Goal: Task Accomplishment & Management: Complete application form

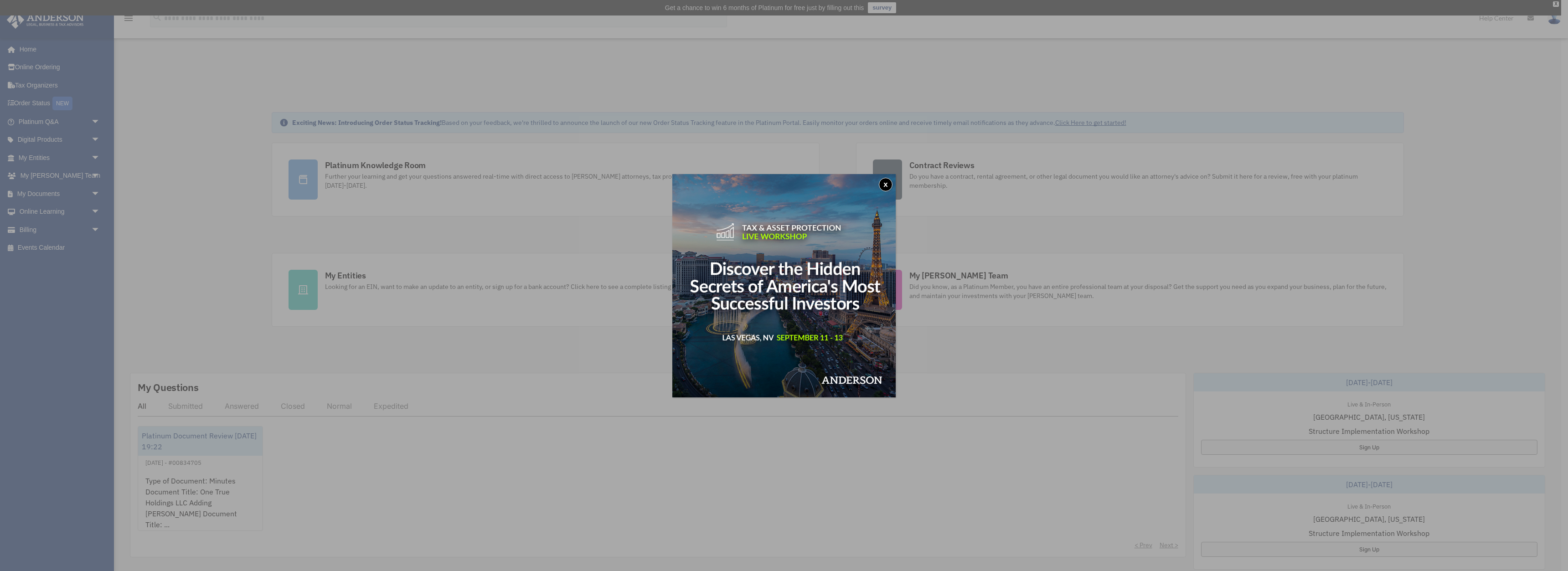
click at [884, 183] on button "x" at bounding box center [885, 185] width 14 height 14
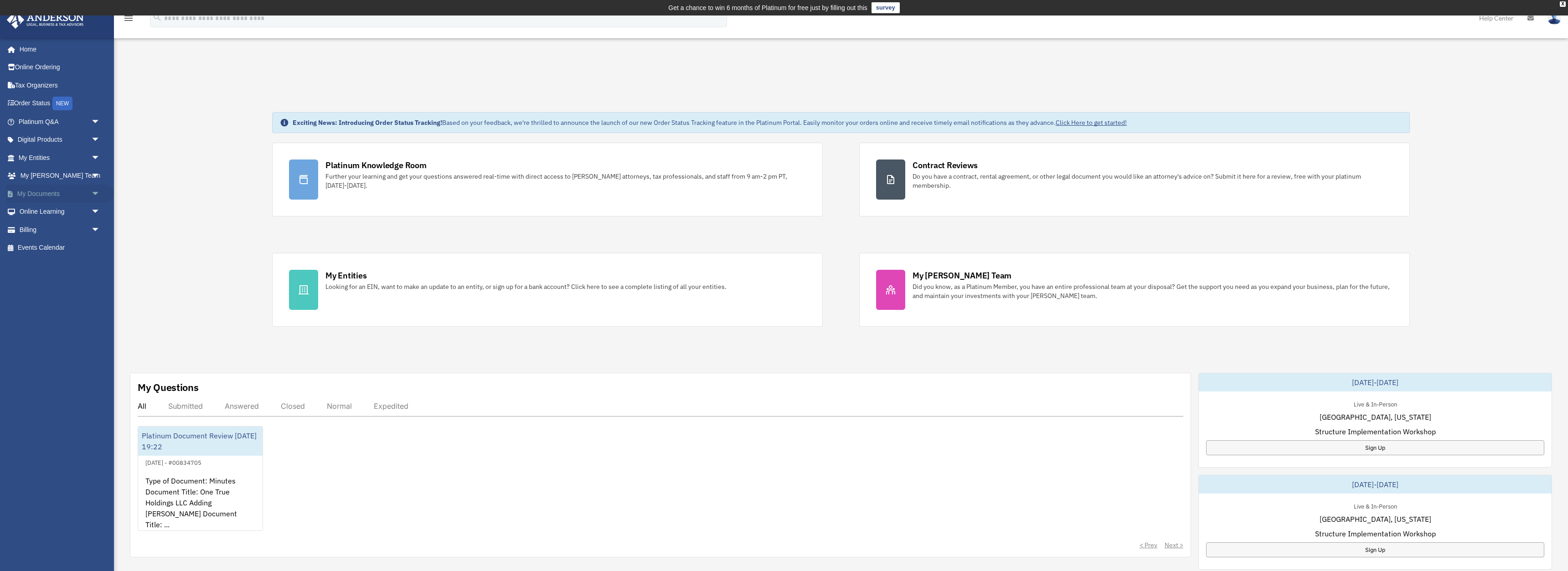
click at [95, 192] on span "arrow_drop_down" at bounding box center [100, 194] width 18 height 18
click at [65, 232] on link "Meeting Minutes" at bounding box center [63, 230] width 101 height 18
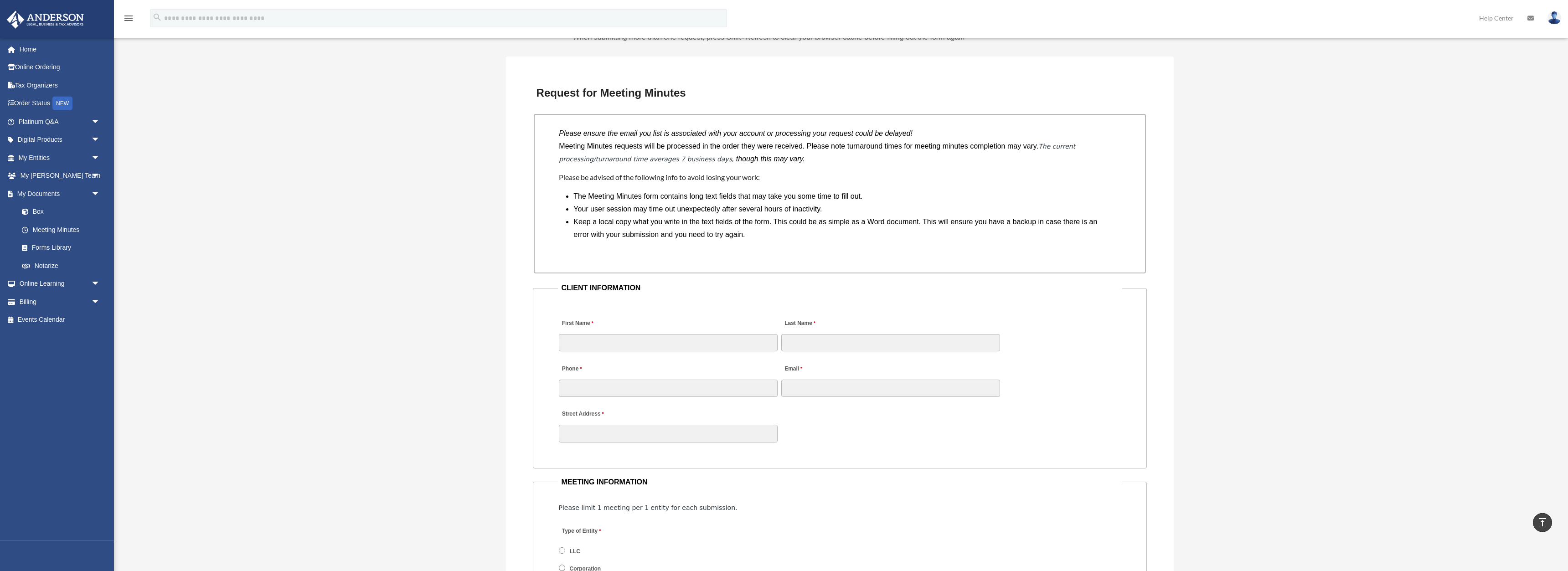
scroll to position [697, 0]
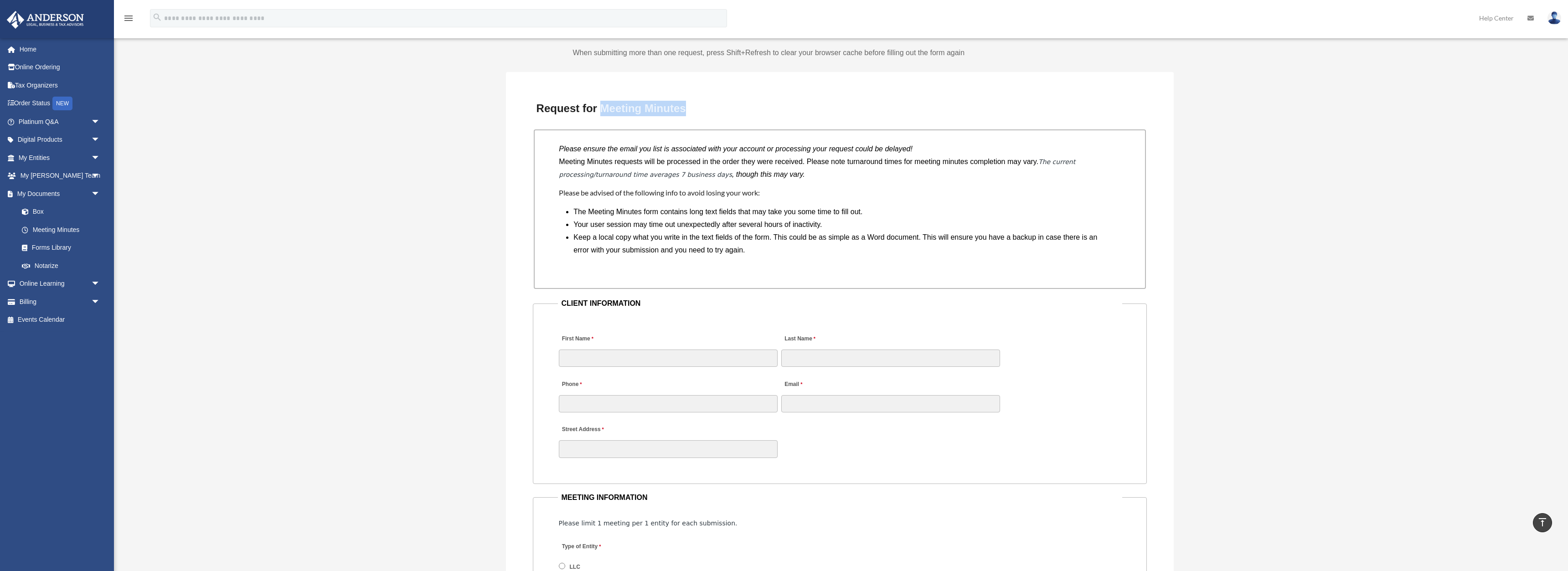
drag, startPoint x: 601, startPoint y: 109, endPoint x: 684, endPoint y: 112, distance: 83.1
click at [684, 112] on h3 "Request for Meeting Minutes" at bounding box center [840, 108] width 614 height 19
copy h3 "Meeting Minutes"
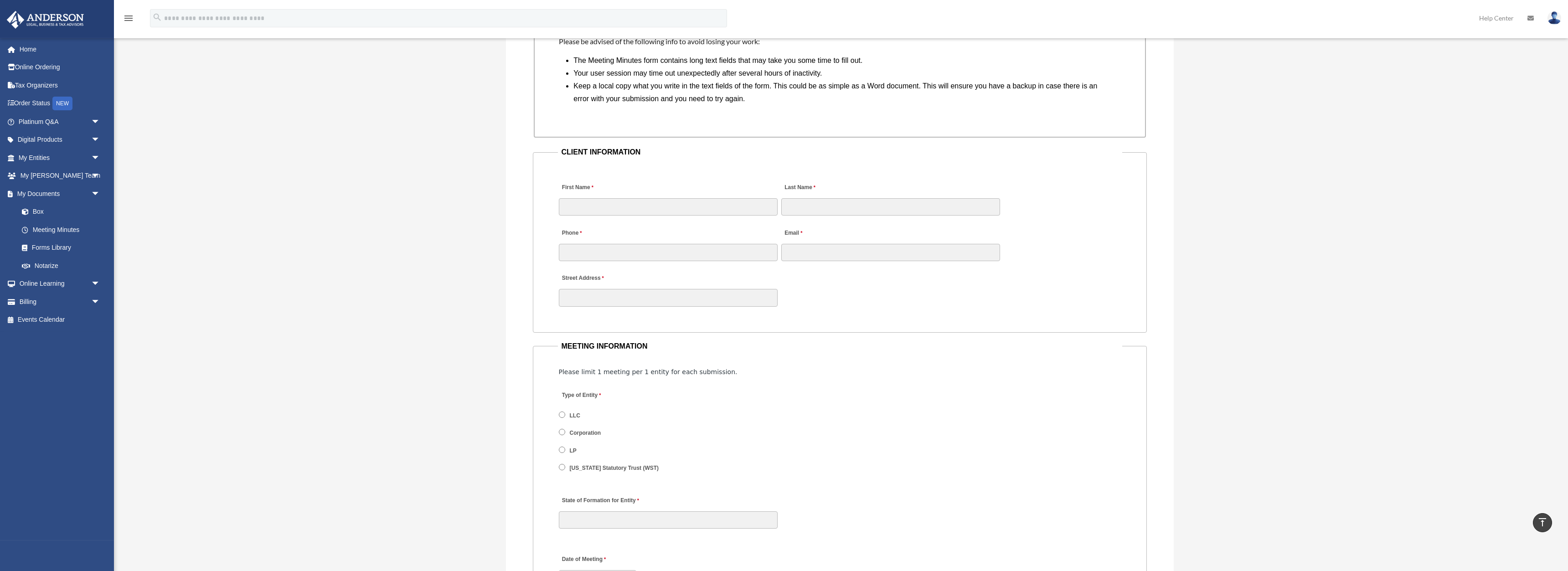
scroll to position [930, 0]
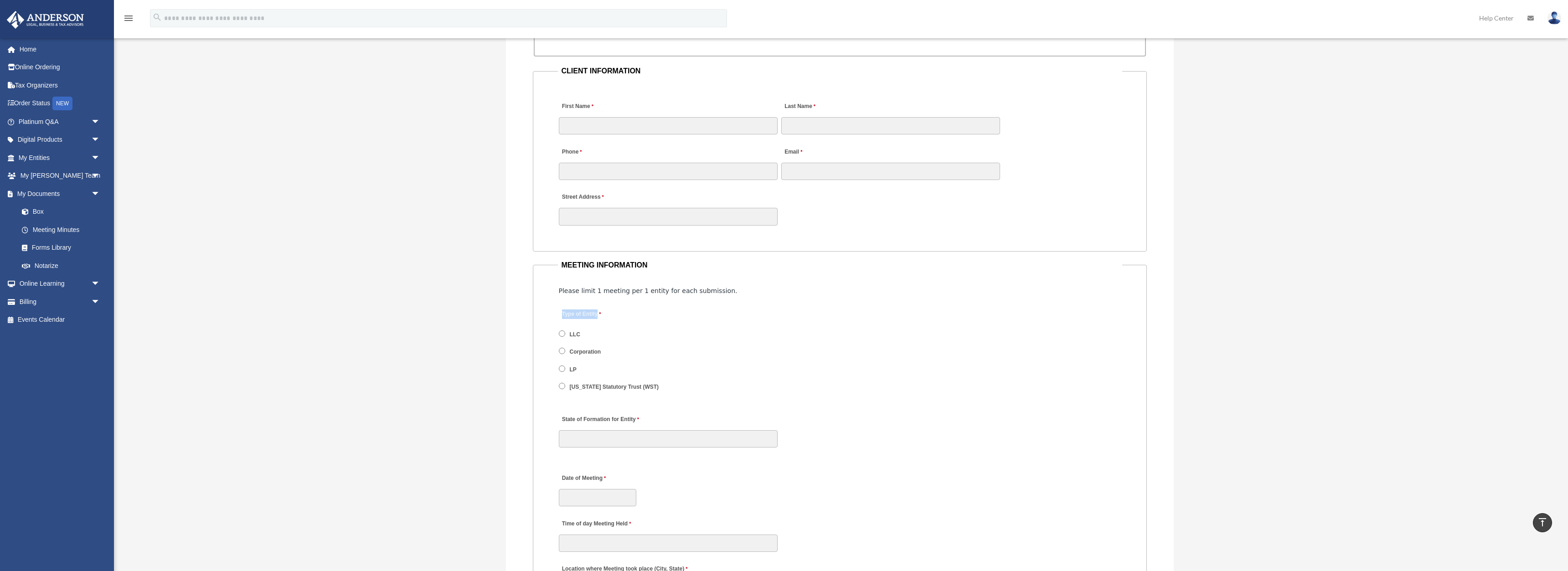
drag, startPoint x: 563, startPoint y: 325, endPoint x: 597, endPoint y: 327, distance: 34.1
click at [597, 320] on label "Type of Entity" at bounding box center [602, 314] width 86 height 12
click at [580, 392] on label "Wyoming Statutory Trust (WST)" at bounding box center [614, 387] width 95 height 8
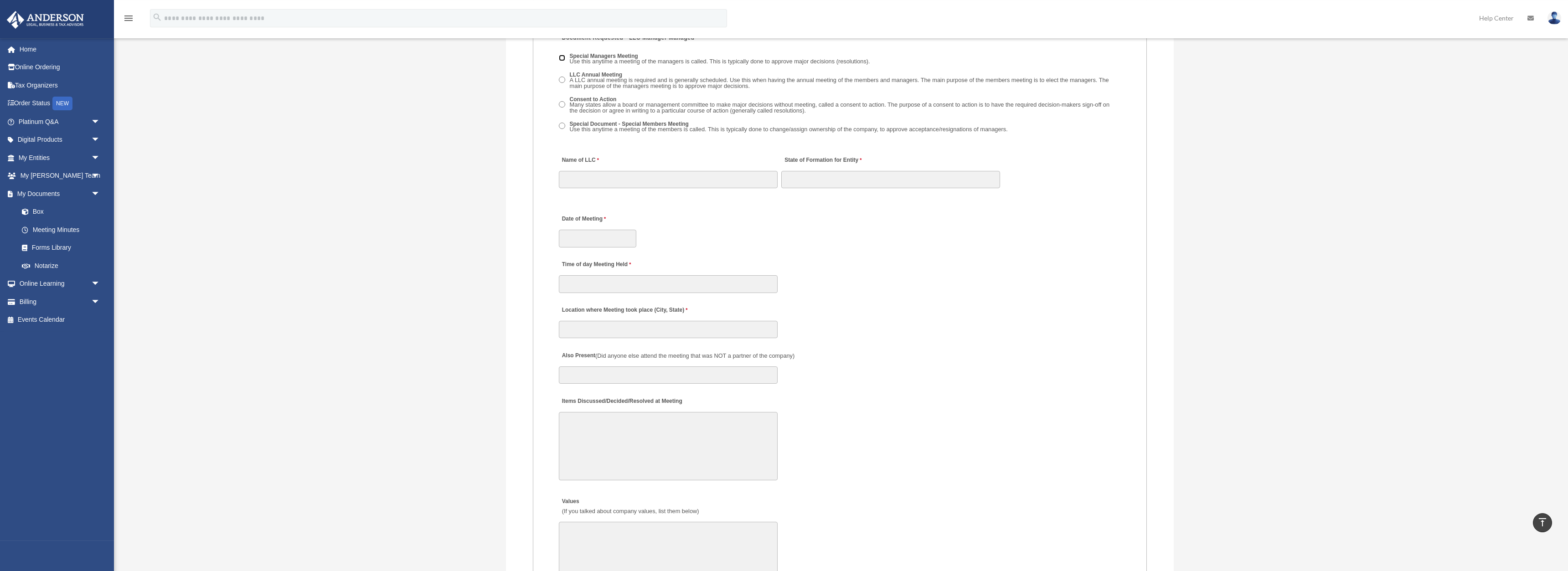
scroll to position [1441, 0]
click at [624, 434] on textarea "Items Discussed/Decided/Resolved at Meeting" at bounding box center [668, 439] width 219 height 68
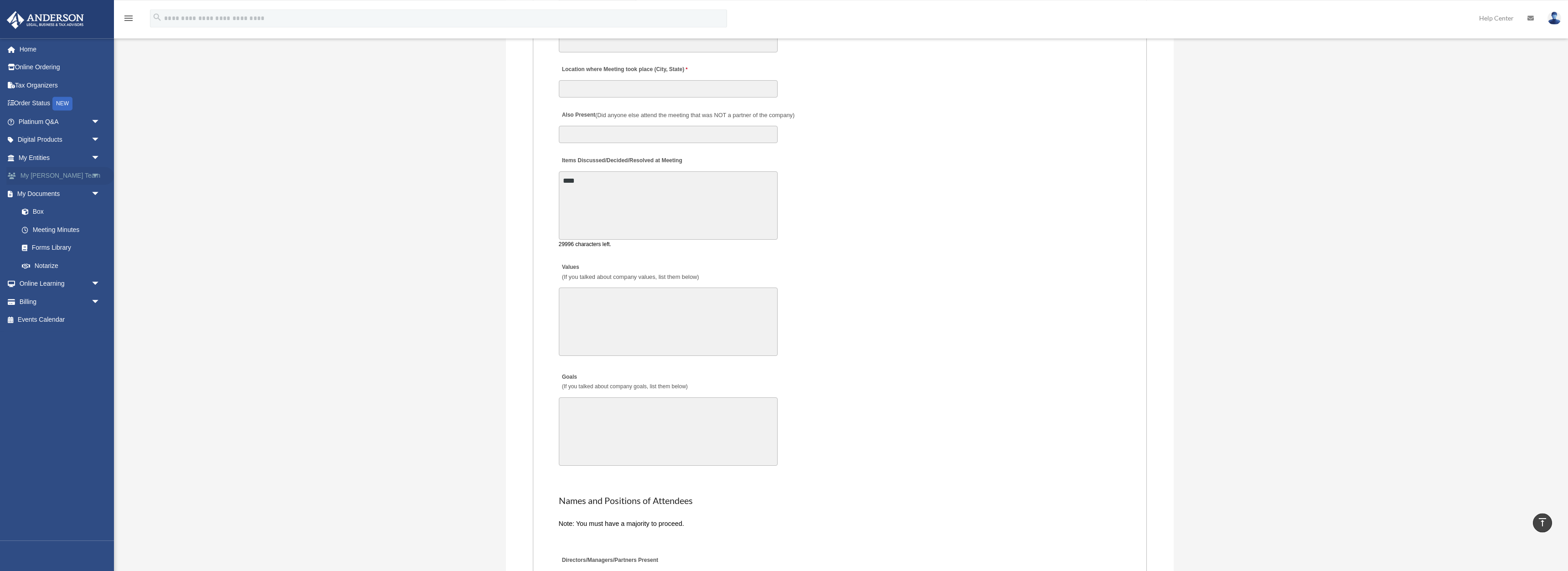
scroll to position [1673, 0]
type textarea "****"
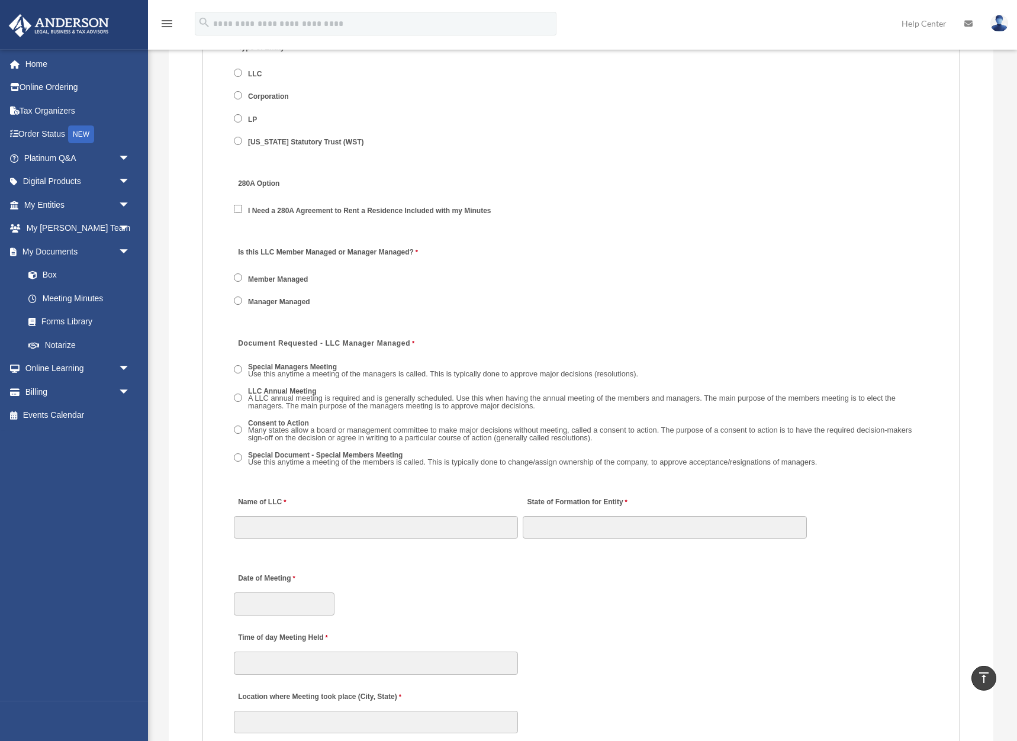
scroll to position [1538, 0]
drag, startPoint x: 249, startPoint y: 313, endPoint x: 295, endPoint y: 310, distance: 45.6
click at [317, 311] on span "Manager Managed" at bounding box center [278, 301] width 88 height 20
copy label "Manager Managed"
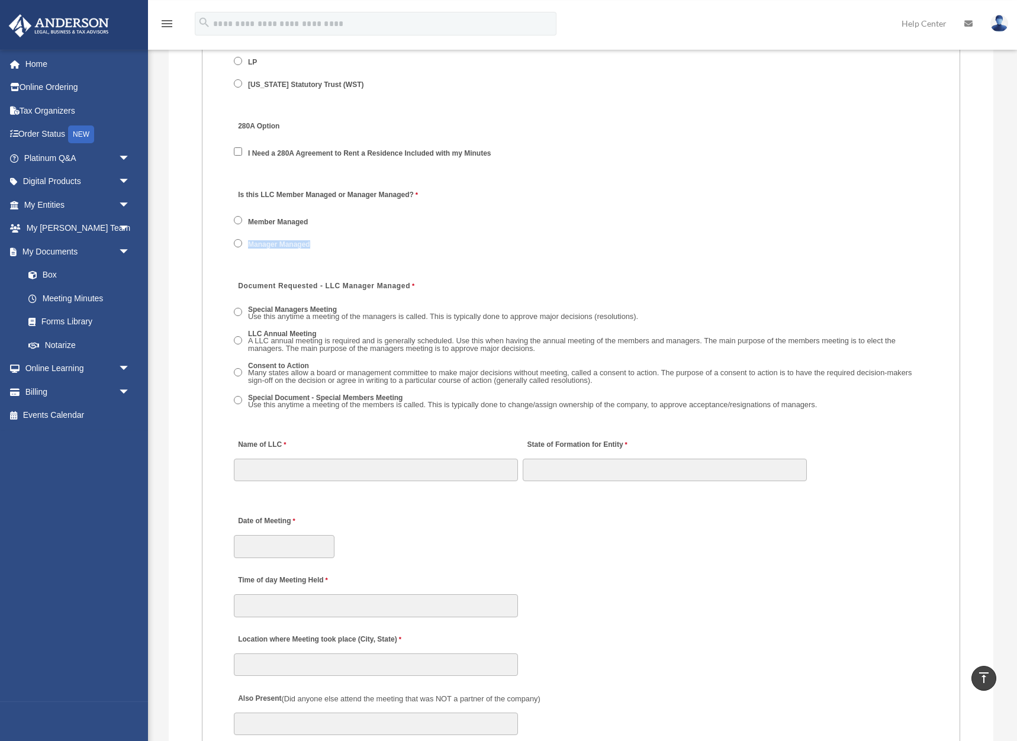
scroll to position [1598, 0]
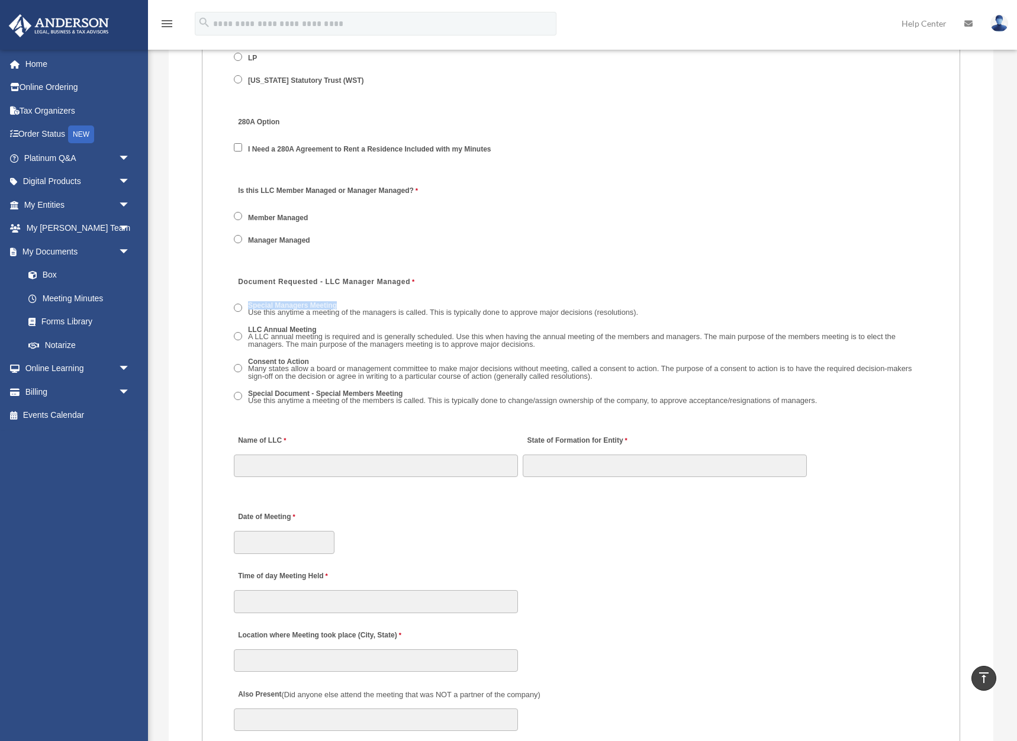
drag, startPoint x: 248, startPoint y: 318, endPoint x: 340, endPoint y: 314, distance: 91.8
click at [340, 314] on label "Special Managers Meeting Use this anytime a meeting of the managers is called. …" at bounding box center [444, 310] width 398 height 18
copy label "Special Managers Meeting"
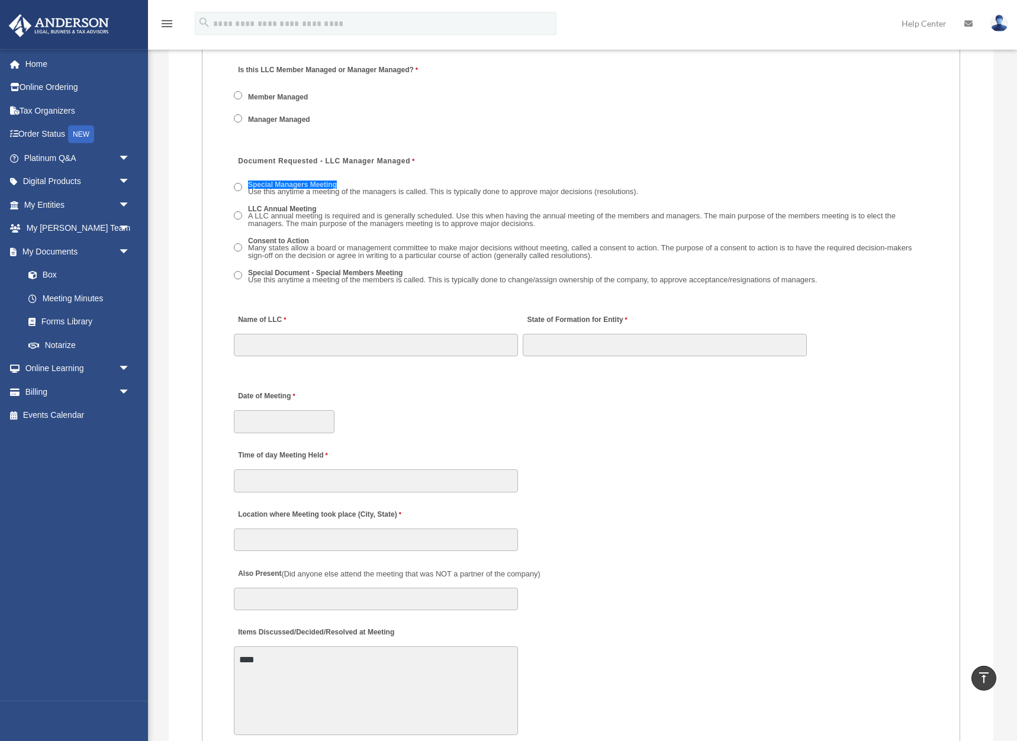
scroll to position [1659, 0]
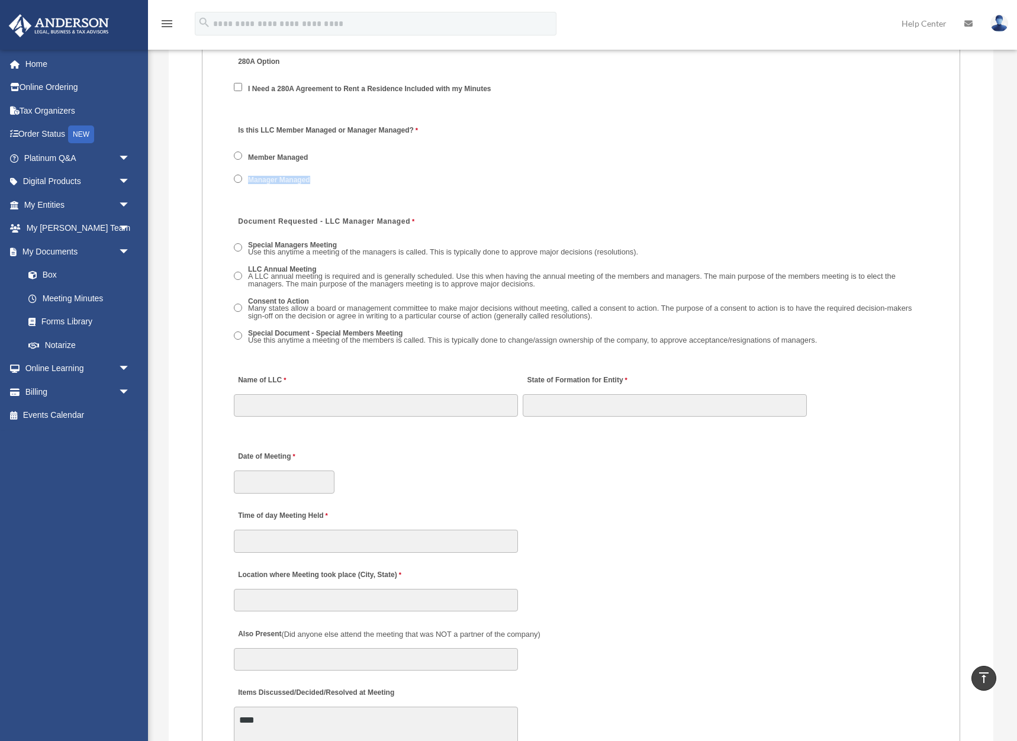
drag, startPoint x: 249, startPoint y: 191, endPoint x: 314, endPoint y: 194, distance: 65.2
click at [314, 190] on span "Manager Managed" at bounding box center [278, 180] width 88 height 20
copy label "Manager Managed"
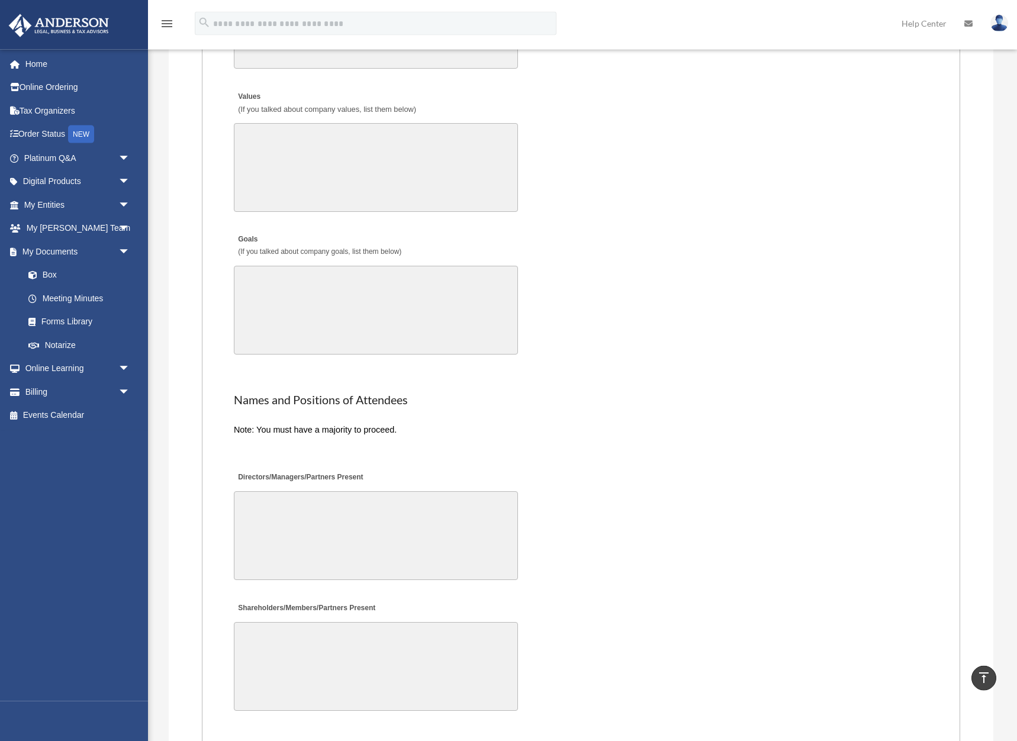
scroll to position [2383, 0]
click at [249, 488] on label "Directors/Managers/Partners Present" at bounding box center [300, 480] width 133 height 16
click at [249, 494] on textarea "Directors/Managers/Partners Present" at bounding box center [376, 538] width 284 height 89
drag, startPoint x: 238, startPoint y: 489, endPoint x: 303, endPoint y: 494, distance: 64.8
click at [303, 488] on label "Directors/Managers/Partners Present" at bounding box center [300, 480] width 133 height 16
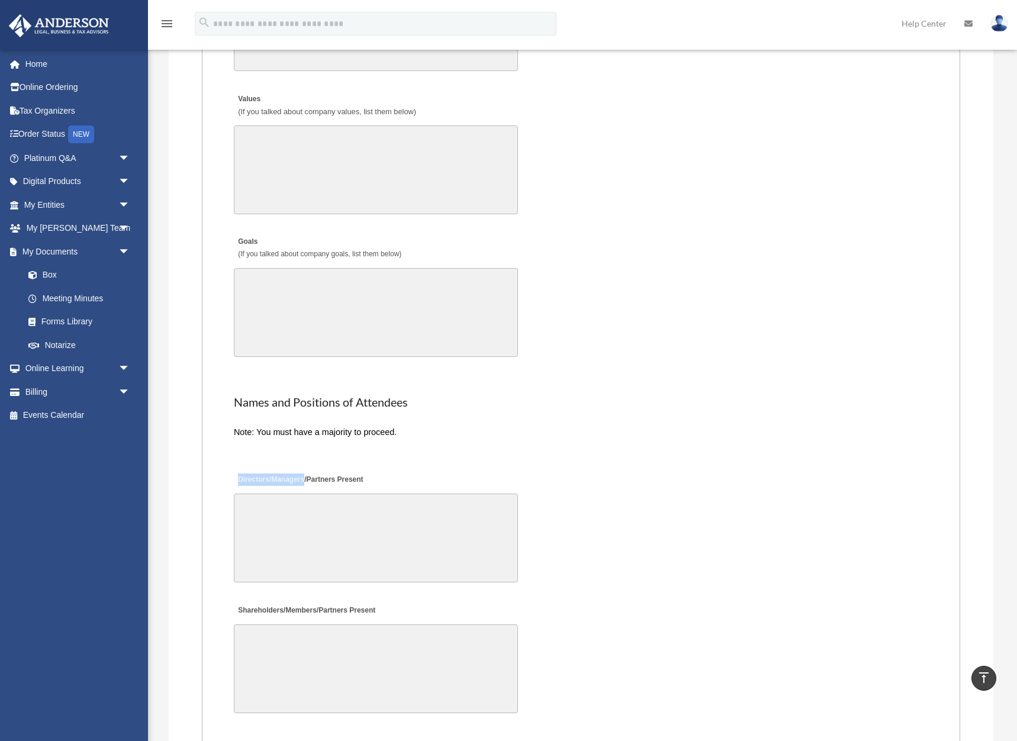
copy label "Directors/Managers"
drag, startPoint x: 241, startPoint y: 621, endPoint x: 285, endPoint y: 622, distance: 44.4
click at [285, 619] on label "Shareholders/Members/Partners Present" at bounding box center [306, 611] width 144 height 16
click at [252, 619] on label "Shareholders/Members/Partners Present" at bounding box center [306, 611] width 144 height 16
click at [252, 625] on textarea "Shareholders/Members/Partners Present" at bounding box center [376, 669] width 284 height 89
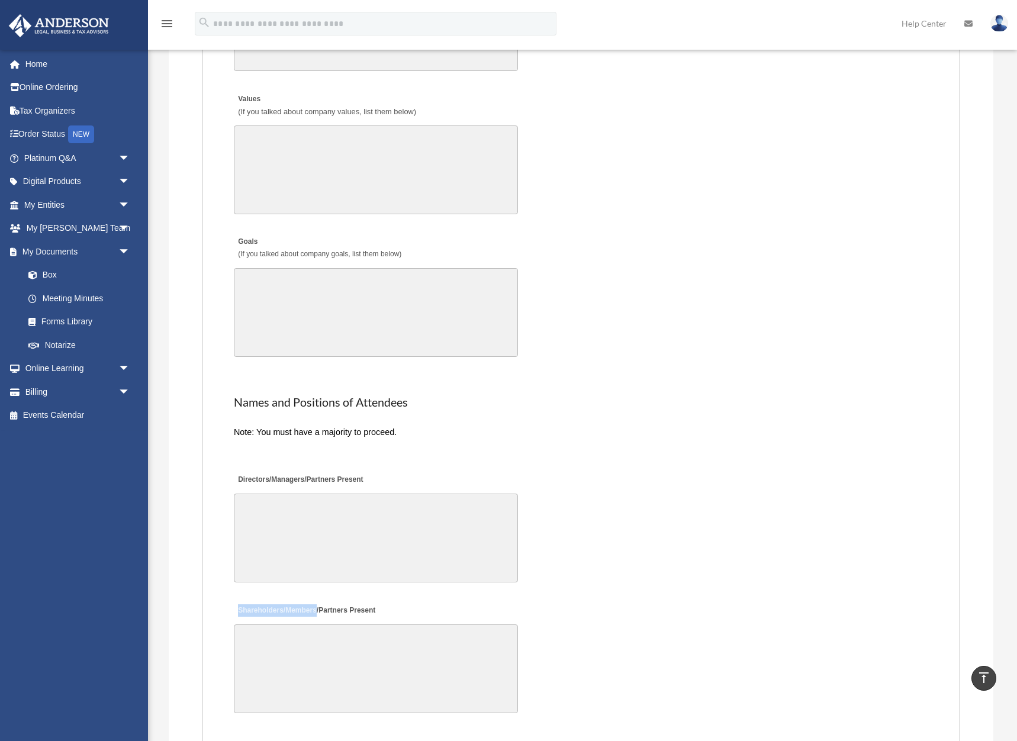
drag, startPoint x: 238, startPoint y: 621, endPoint x: 304, endPoint y: 624, distance: 66.4
click at [313, 619] on label "Shareholders/Members/Partners Present" at bounding box center [306, 611] width 144 height 16
click at [310, 619] on label "Shareholders/Members/Partners Present" at bounding box center [306, 611] width 144 height 16
click at [310, 625] on textarea "Shareholders/Members/Partners Present" at bounding box center [376, 669] width 284 height 89
drag, startPoint x: 236, startPoint y: 620, endPoint x: 293, endPoint y: 617, distance: 56.9
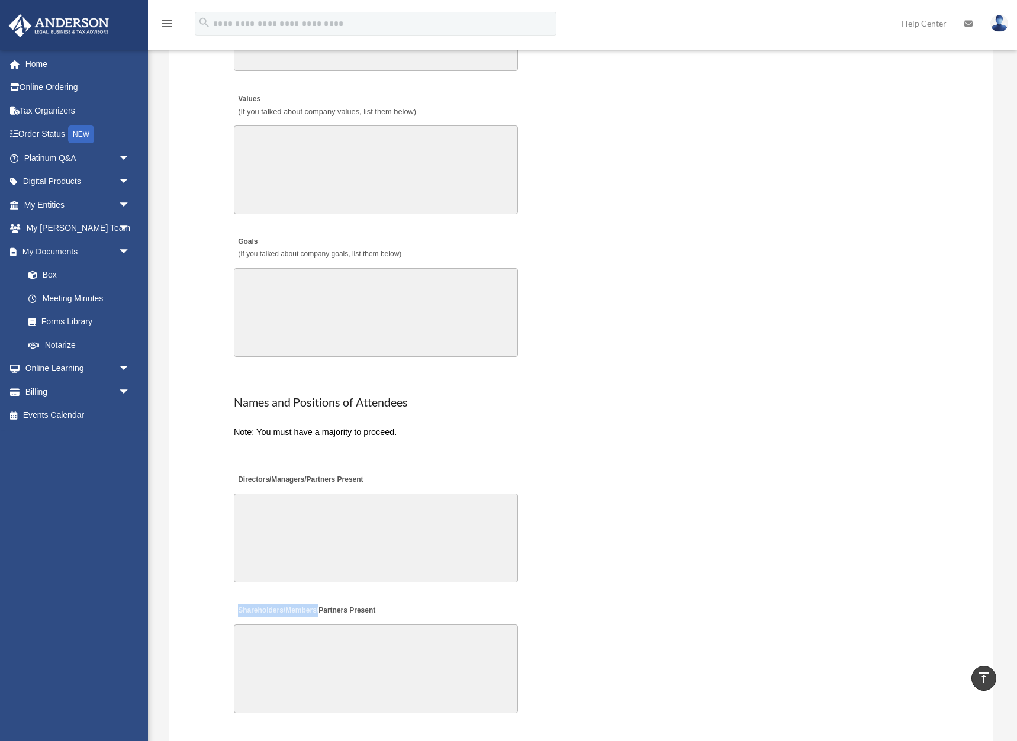
click at [316, 619] on label "Shareholders/Members/Partners Present" at bounding box center [306, 611] width 144 height 16
copy label "Shareholders/Members"
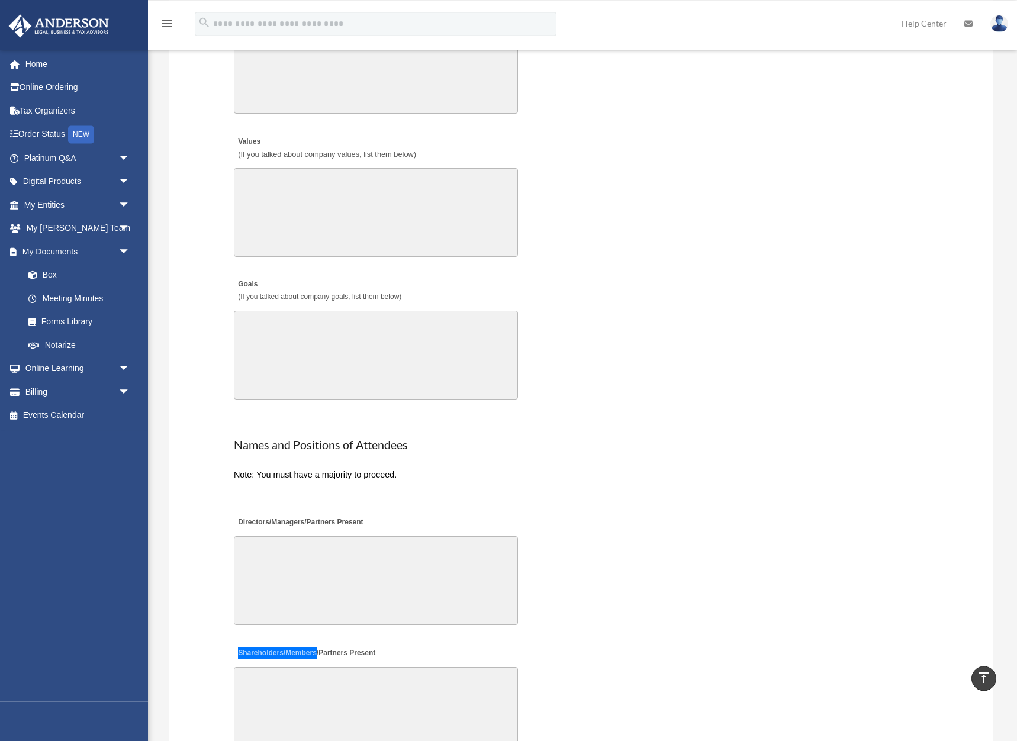
scroll to position [2323, 0]
